Goal: Transaction & Acquisition: Obtain resource

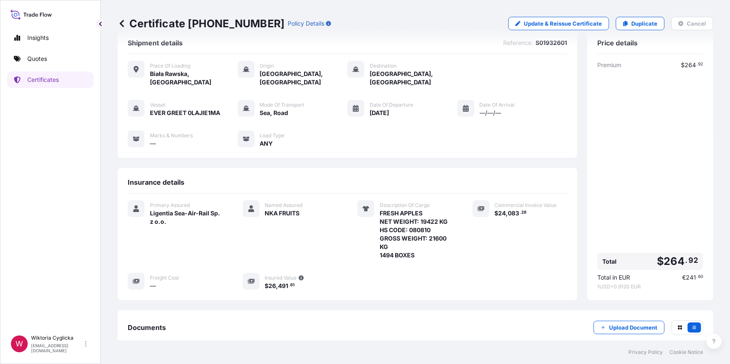
scroll to position [13, 0]
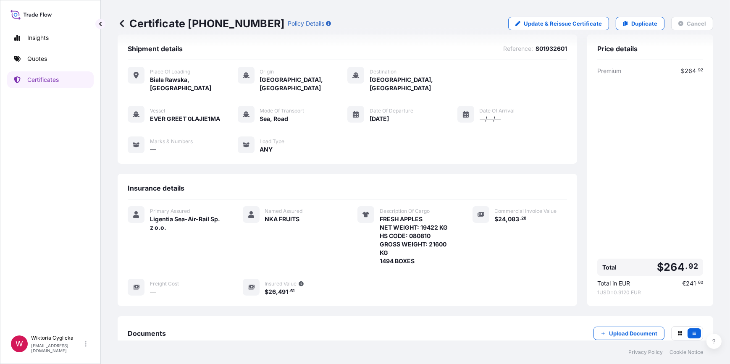
click at [62, 61] on link "Quotes" at bounding box center [50, 58] width 87 height 17
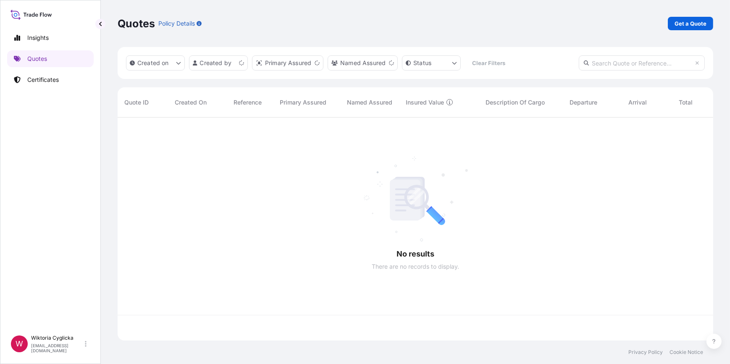
scroll to position [222, 590]
click at [693, 20] on p "Get a Quote" at bounding box center [691, 23] width 32 height 8
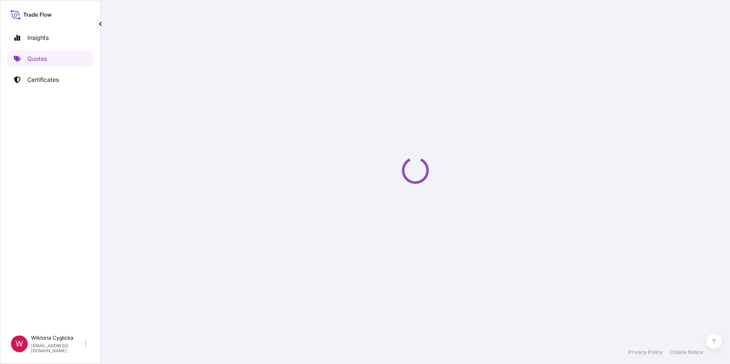
select select "Road / [GEOGRAPHIC_DATA]"
select select "Sea"
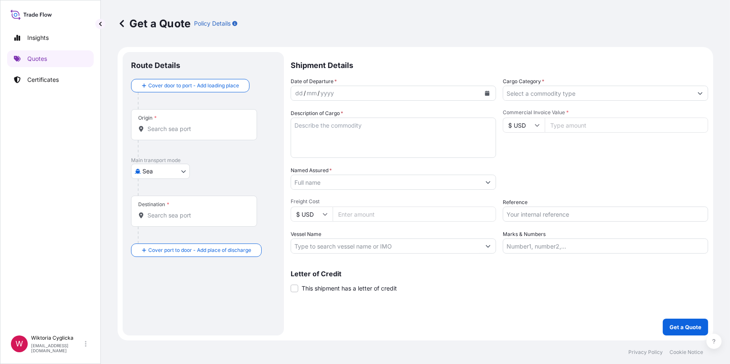
click at [558, 93] on input "Cargo Category *" at bounding box center [598, 93] width 190 height 15
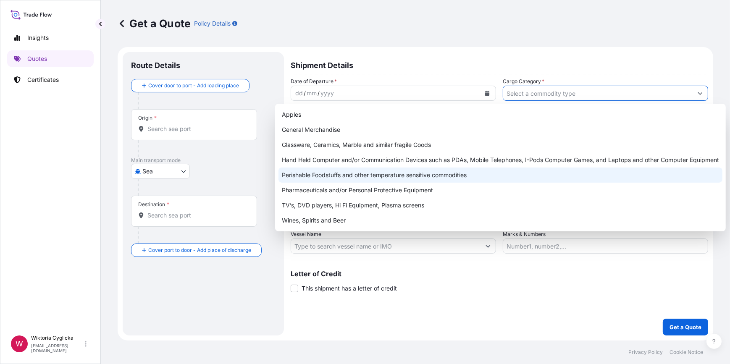
click at [366, 174] on div "Perishable Foodstuffs and other temperature sensitive commodities" at bounding box center [501, 175] width 444 height 15
type input "Perishable Foodstuffs and other temperature sensitive commodities"
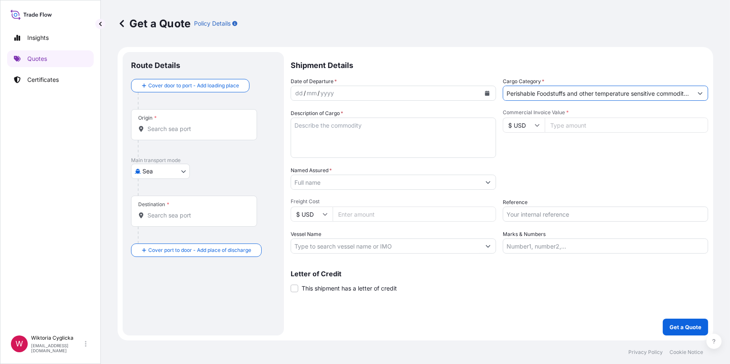
click at [550, 217] on input "Reference" at bounding box center [605, 214] width 205 height 15
paste input "S02042675"
type input "S02042675"
drag, startPoint x: 545, startPoint y: 189, endPoint x: 547, endPoint y: 153, distance: 36.6
click at [545, 187] on div "Packing Category Type to search a container mode Please select a primary mode o…" at bounding box center [605, 178] width 205 height 24
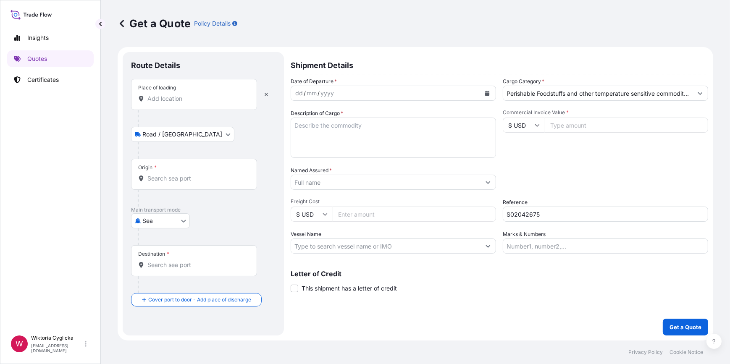
click at [486, 92] on icon "Calendar" at bounding box center [487, 93] width 5 height 5
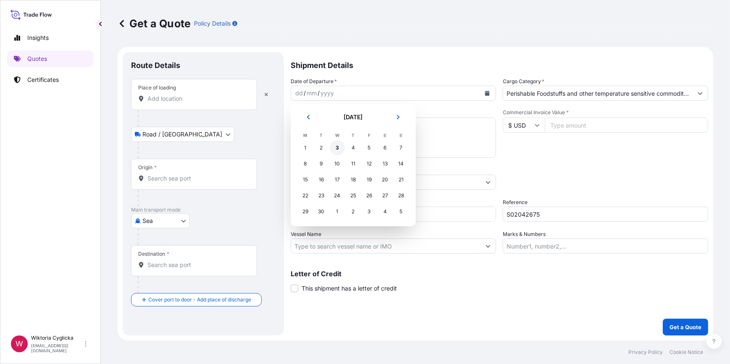
click at [335, 150] on div "3" at bounding box center [337, 147] width 15 height 15
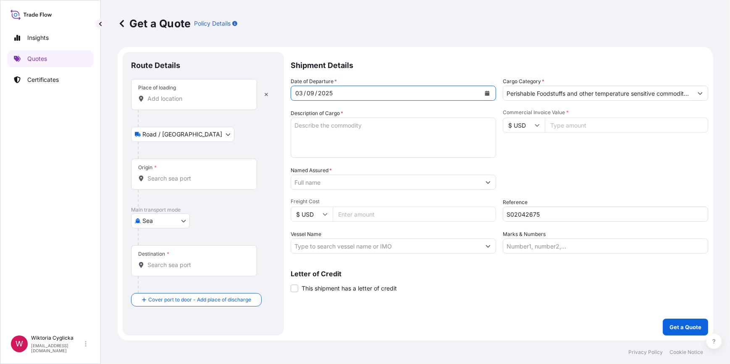
click at [181, 100] on input "Place of loading" at bounding box center [196, 99] width 99 height 8
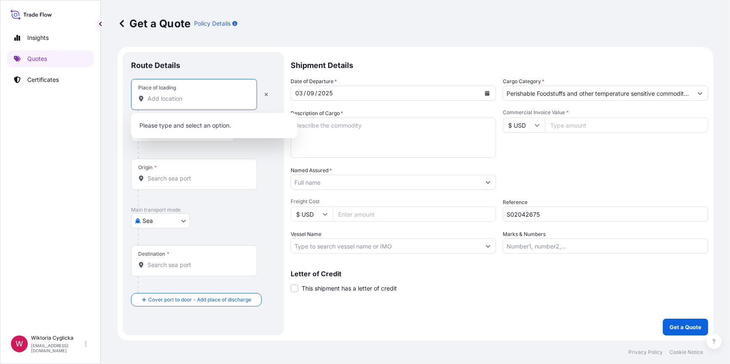
paste input "WADOWICE"
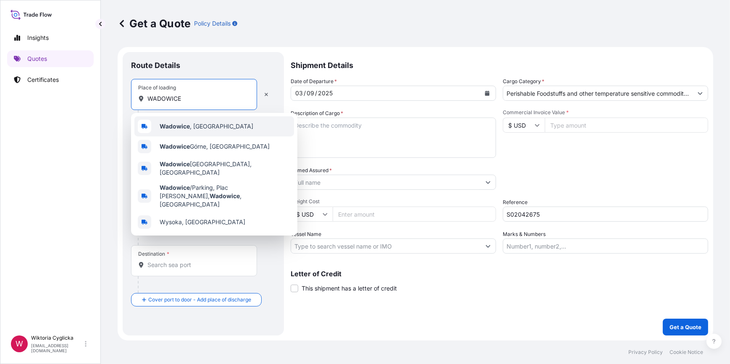
click at [176, 126] on b "Wadowice" at bounding box center [175, 126] width 30 height 7
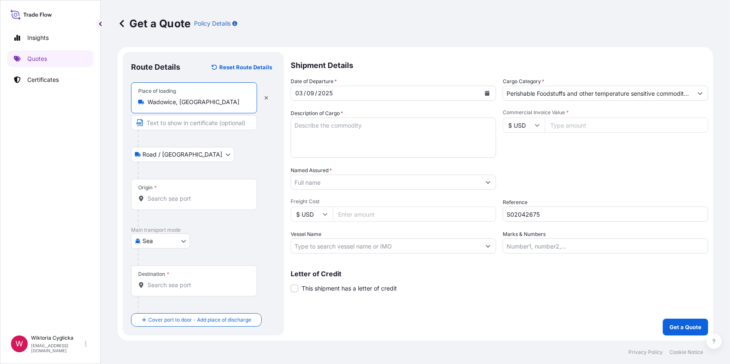
type input "Wadowice, [GEOGRAPHIC_DATA]"
click at [348, 187] on input "Named Assured *" at bounding box center [386, 182] width 190 height 15
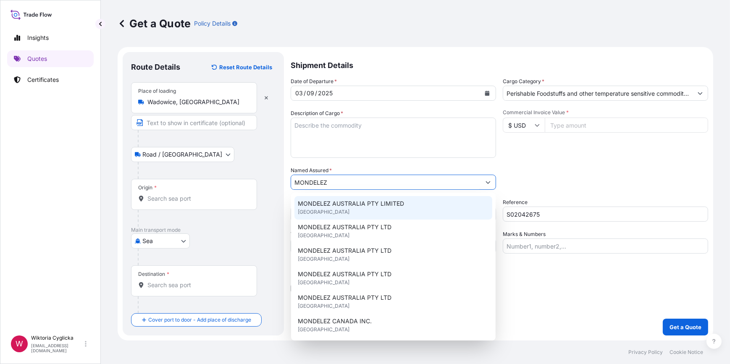
click at [348, 208] on div "MONDELEZ AUSTRALIA PTY LIMITED [GEOGRAPHIC_DATA]" at bounding box center [394, 208] width 198 height 24
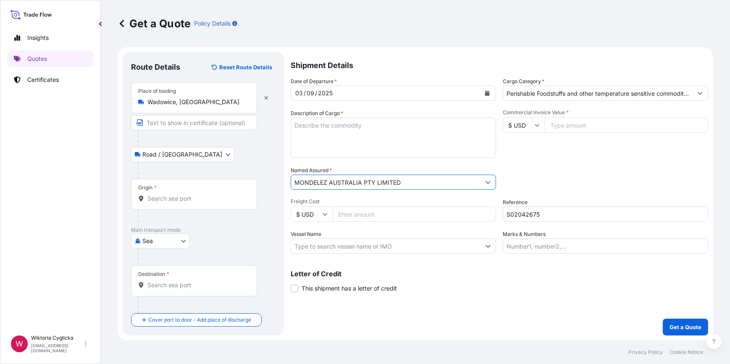
drag, startPoint x: 403, startPoint y: 186, endPoint x: 291, endPoint y: 182, distance: 112.3
click at [291, 182] on input "MONDELEZ AUSTRALIA PTY LIMITED" at bounding box center [386, 182] width 190 height 15
click at [364, 184] on input "MONDELEZ AUSTRALIA PTY LIMITED" at bounding box center [386, 182] width 190 height 15
click at [403, 182] on input "MONDELEZ AUSTRALIA PTY LIMITED" at bounding box center [386, 182] width 190 height 15
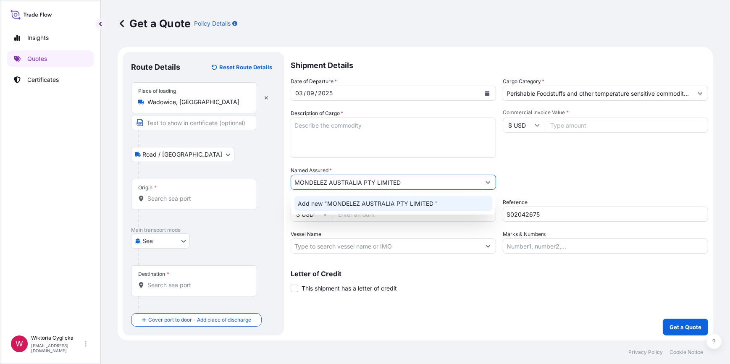
click at [382, 200] on span "Add new "MONDELEZ AUSTRALIA PTY LIMITED "" at bounding box center [368, 204] width 140 height 8
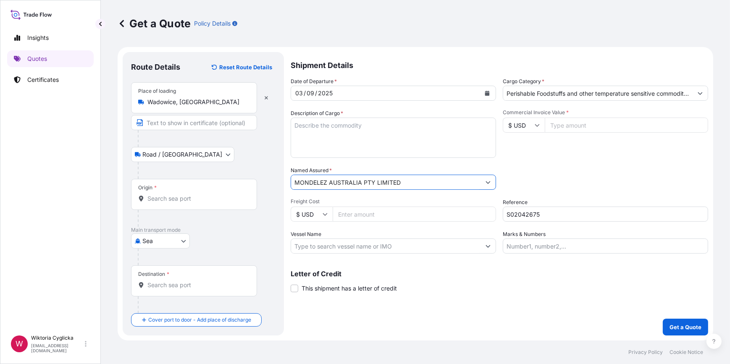
type input "MONDELEZ AUSTRALIA PTY LIMITED"
click at [419, 151] on textarea "Description of Cargo *" at bounding box center [393, 138] width 205 height 40
click at [324, 125] on textarea "Description of Cargo *" at bounding box center [393, 138] width 205 height 40
paste textarea "AMCU9393956"
click at [556, 159] on div "Date of Departure * [DATE] Cargo Category * Perishable Foodstuffs and other tem…" at bounding box center [500, 165] width 418 height 176
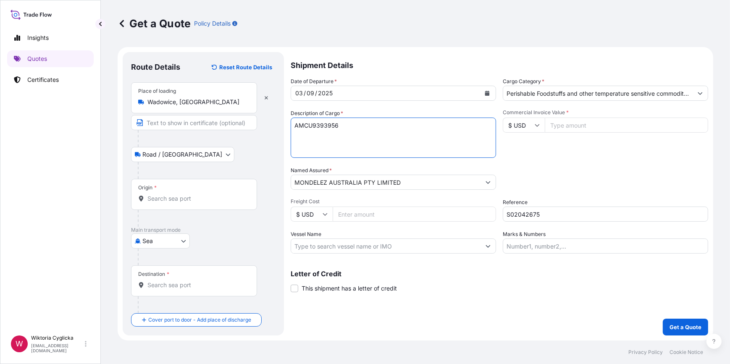
click at [365, 137] on textarea "AMCU9393956" at bounding box center [393, 138] width 205 height 40
paste textarea "KRAFT DRAGEE MIDIUM 3COL 3*5KG - HALAL NET WEIGHT: 14490 KG HS CODE: 180690"
click at [358, 152] on textarea "AMCU9393956 KRAFT DRAGEE MIDIUM 3COL 3*5KG - HALAL NET WEIGHT: 14490 KG HS CODE…" at bounding box center [393, 138] width 205 height 40
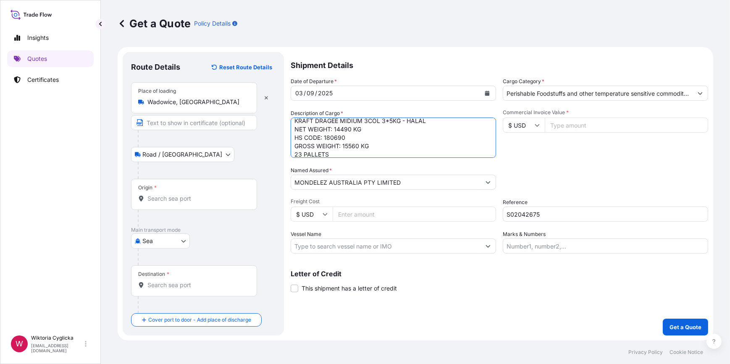
type textarea "AMCU9393956 KRAFT DRAGEE MIDIUM 3COL 3*5KG - HALAL NET WEIGHT: 14490 KG HS CODE…"
click at [530, 168] on div "Packing Category Type to search a container mode Please select a primary mode o…" at bounding box center [605, 178] width 205 height 24
click at [172, 200] on input "Origin *" at bounding box center [196, 199] width 99 height 8
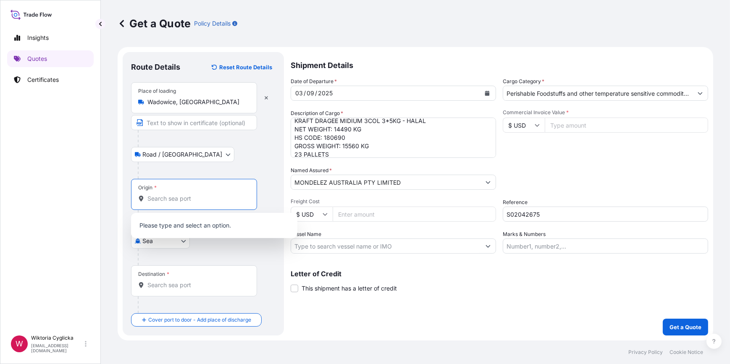
paste input "GDANSK"
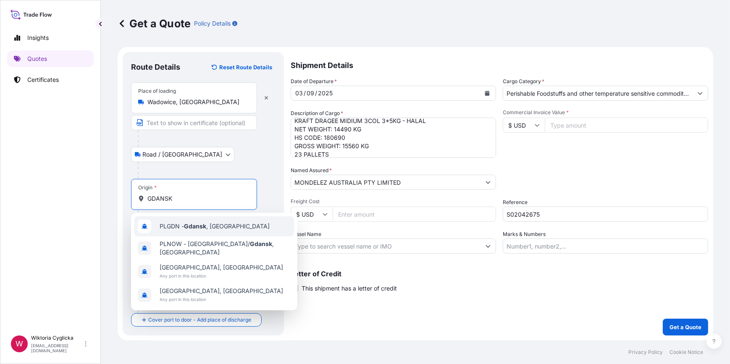
click at [167, 225] on span "PLGDN - [GEOGRAPHIC_DATA] , [GEOGRAPHIC_DATA]" at bounding box center [215, 226] width 110 height 8
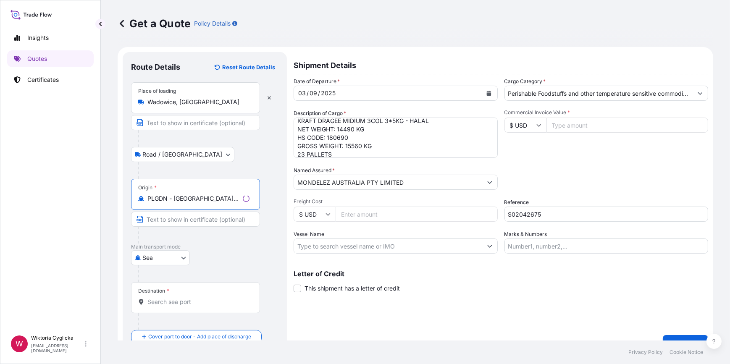
type input "PLGDN - [GEOGRAPHIC_DATA], [GEOGRAPHIC_DATA]"
click at [175, 305] on input "Destination *" at bounding box center [198, 302] width 102 height 8
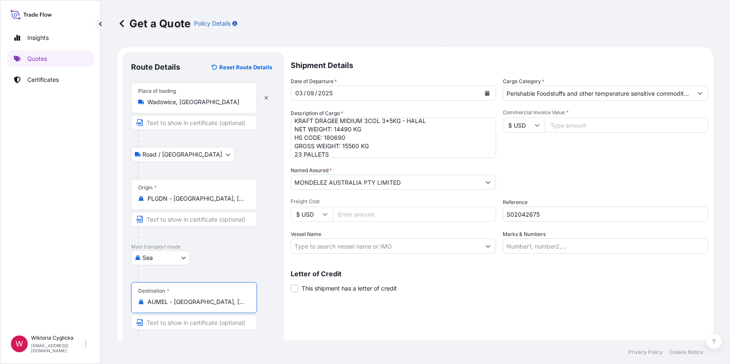
type input "AUMEL - [GEOGRAPHIC_DATA], [GEOGRAPHIC_DATA]"
click at [566, 125] on input "Commercial Invoice Value *" at bounding box center [626, 125] width 163 height 15
type input "109544.40"
click at [569, 164] on div "Date of Departure * [DATE] Cargo Category * Perishable Foodstuffs and other tem…" at bounding box center [500, 165] width 418 height 176
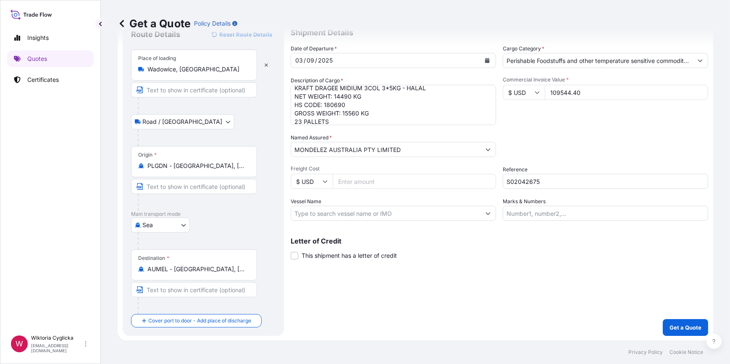
scroll to position [0, 0]
click at [672, 331] on p "Get a Quote" at bounding box center [686, 328] width 32 height 8
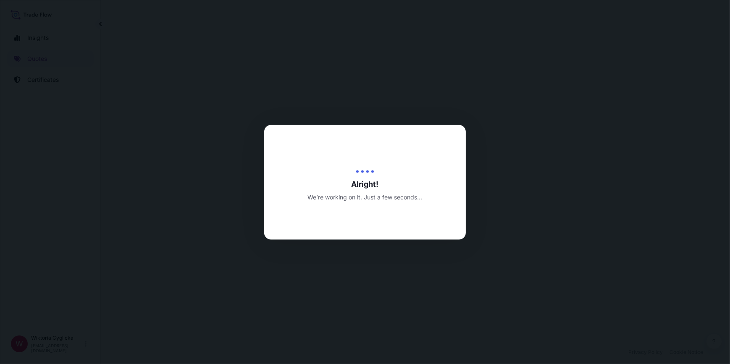
select select "Road / [GEOGRAPHIC_DATA]"
select select "Sea"
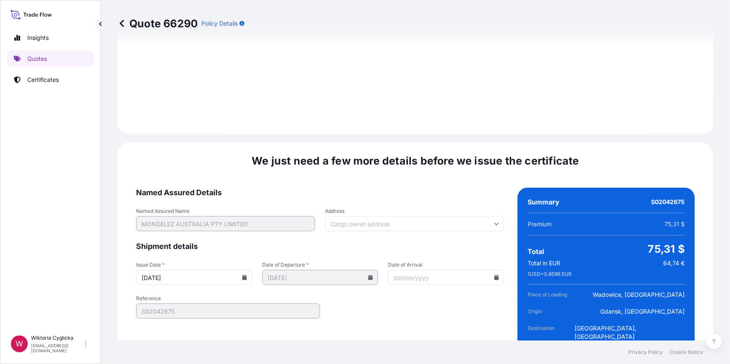
scroll to position [1049, 0]
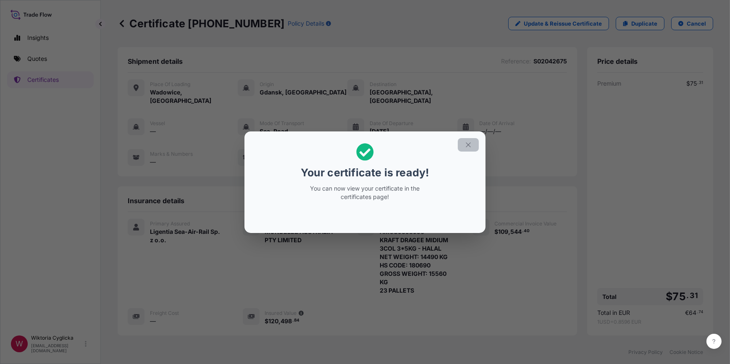
click at [465, 147] on icon "button" at bounding box center [469, 145] width 8 height 8
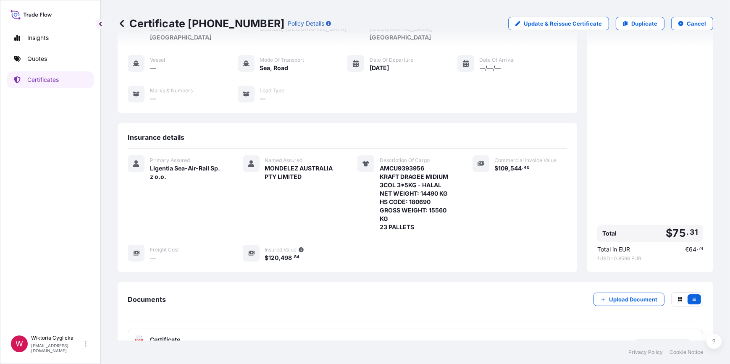
scroll to position [112, 0]
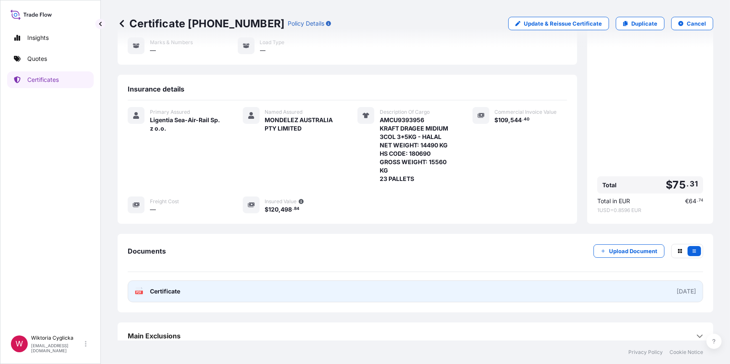
click at [335, 281] on link "PDF Certificate [DATE]" at bounding box center [416, 292] width 576 height 22
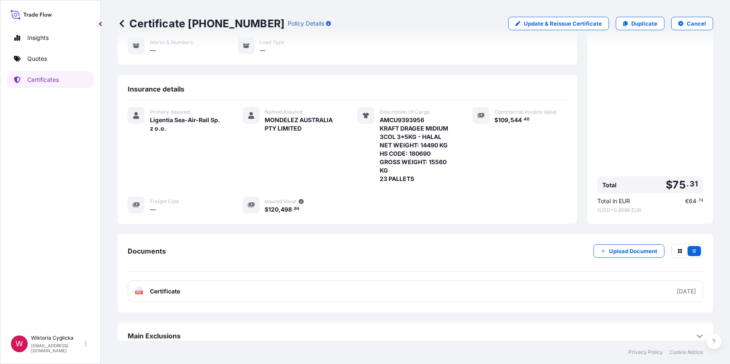
click at [396, 116] on span "AMCU9393956 KRAFT DRAGEE MIDIUM 3COL 3*5KG - HALAL NET WEIGHT: 14490 KG HS CODE…" at bounding box center [416, 149] width 73 height 67
copy span "AMCU9393956"
